Goal: Feedback & Contribution: Leave review/rating

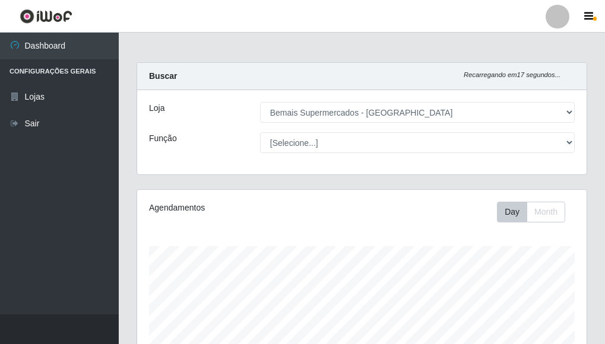
select select "249"
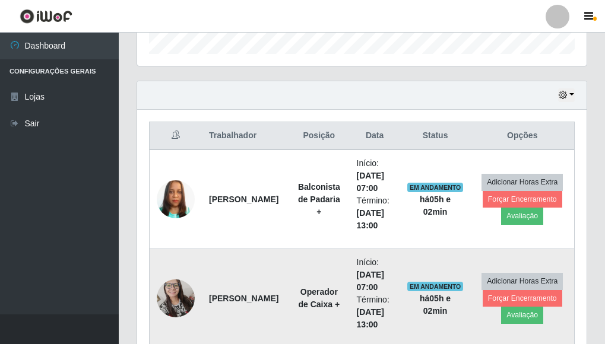
scroll to position [352, 0]
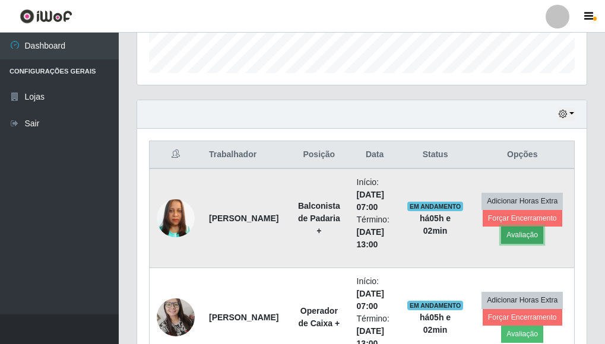
click at [536, 243] on button "Avaliação" at bounding box center [522, 235] width 42 height 17
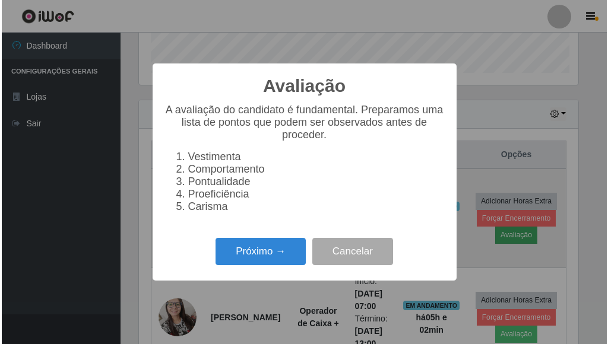
scroll to position [246, 442]
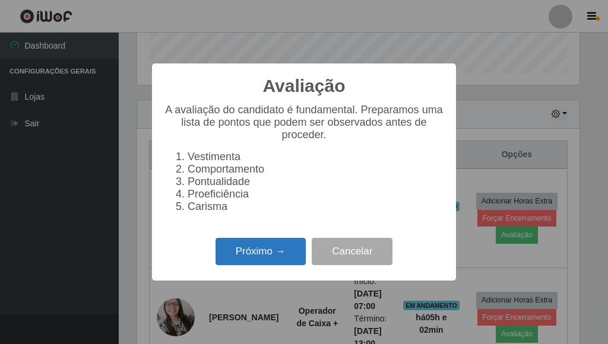
click at [230, 249] on button "Próximo →" at bounding box center [261, 252] width 90 height 28
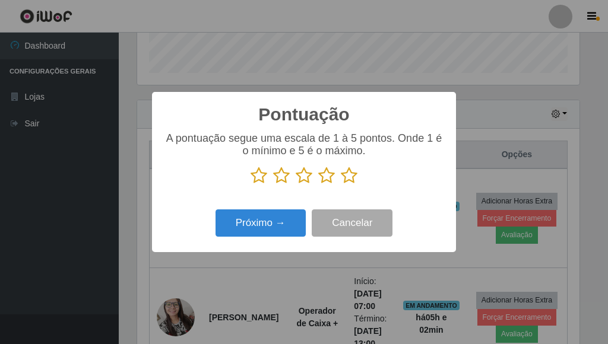
click at [349, 177] on icon at bounding box center [349, 176] width 17 height 18
click at [341, 185] on input "radio" at bounding box center [341, 185] width 0 height 0
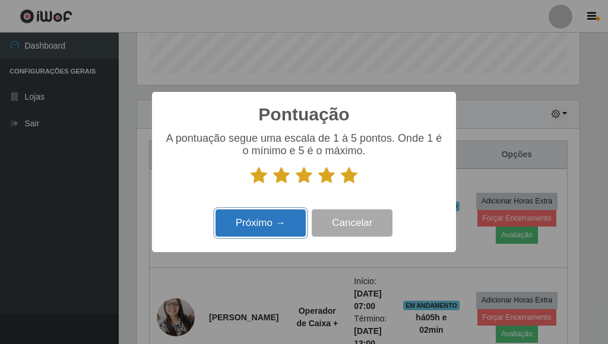
click at [281, 215] on button "Próximo →" at bounding box center [261, 224] width 90 height 28
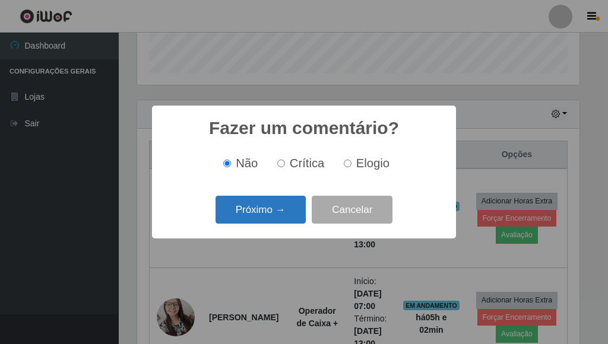
click at [284, 214] on button "Próximo →" at bounding box center [261, 210] width 90 height 28
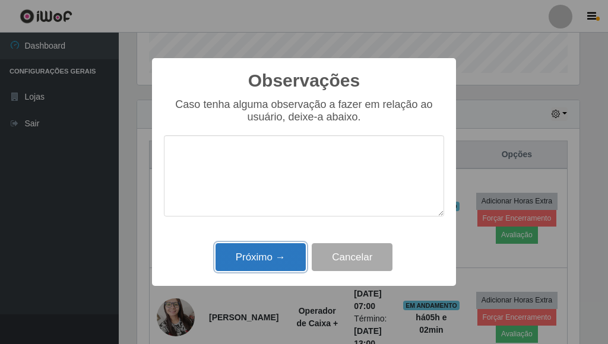
click at [274, 252] on button "Próximo →" at bounding box center [261, 258] width 90 height 28
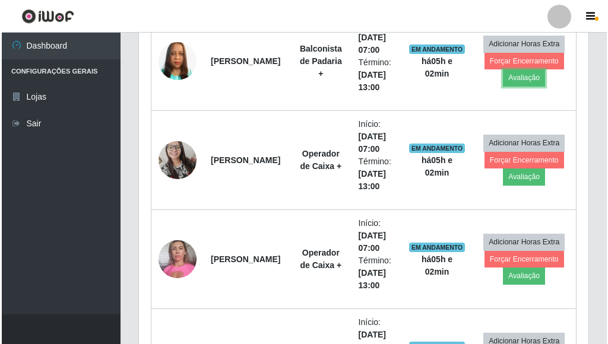
scroll to position [530, 0]
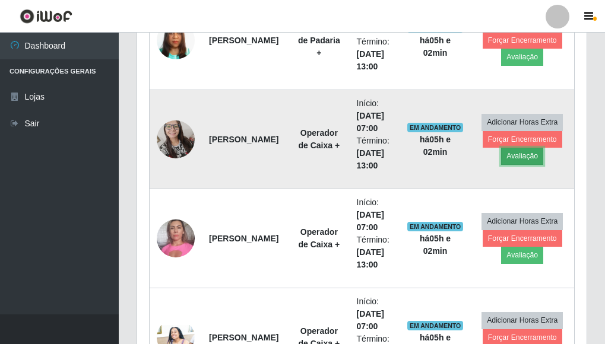
click at [528, 157] on button "Avaliação" at bounding box center [522, 156] width 42 height 17
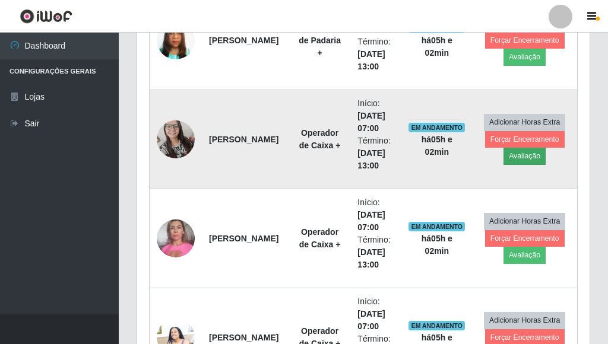
scroll to position [246, 442]
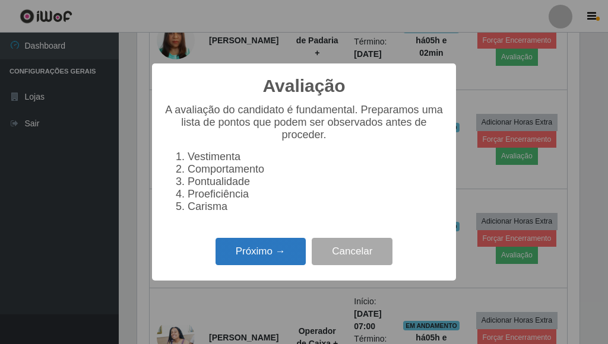
click at [270, 256] on button "Próximo →" at bounding box center [261, 252] width 90 height 28
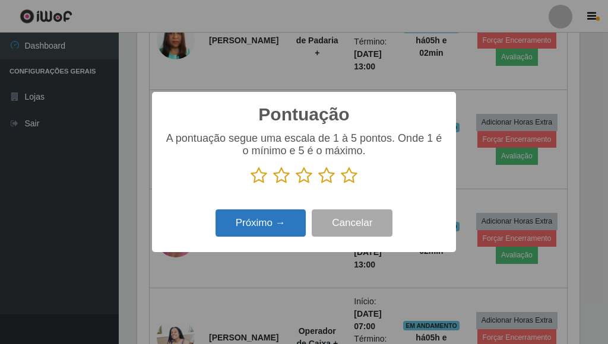
scroll to position [593689, 593493]
click at [350, 179] on icon at bounding box center [349, 176] width 17 height 18
click at [341, 185] on input "radio" at bounding box center [341, 185] width 0 height 0
click at [266, 221] on button "Próximo →" at bounding box center [261, 224] width 90 height 28
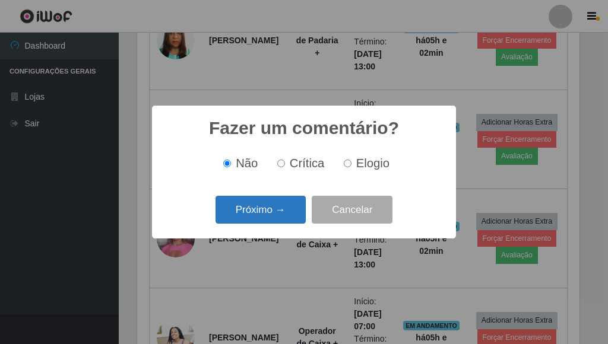
click at [268, 214] on button "Próximo →" at bounding box center [261, 210] width 90 height 28
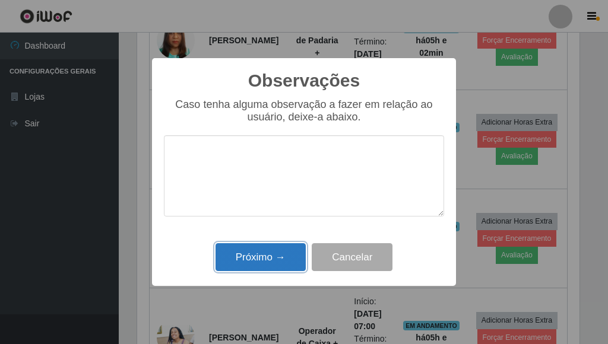
click at [257, 268] on button "Próximo →" at bounding box center [261, 258] width 90 height 28
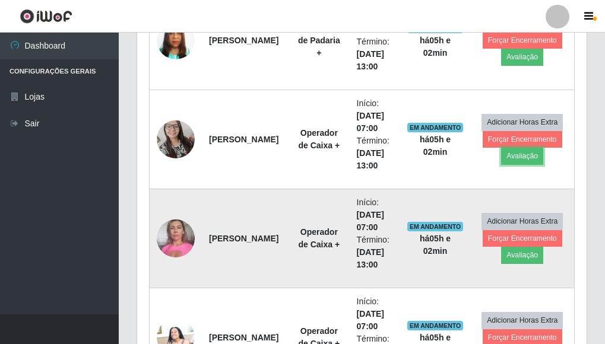
scroll to position [589, 0]
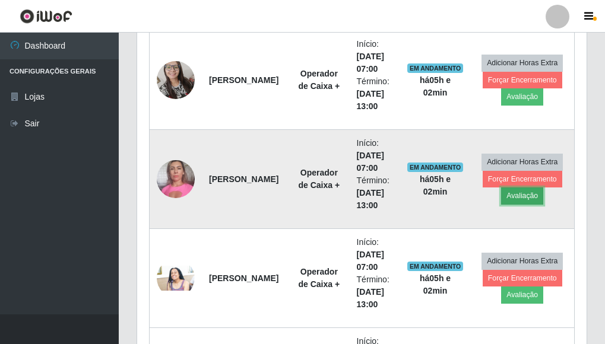
click at [528, 201] on button "Avaliação" at bounding box center [522, 196] width 42 height 17
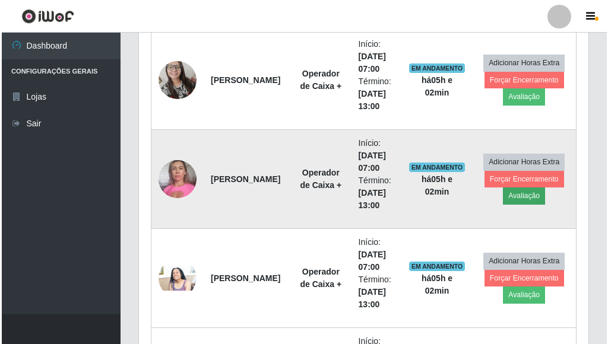
scroll to position [246, 442]
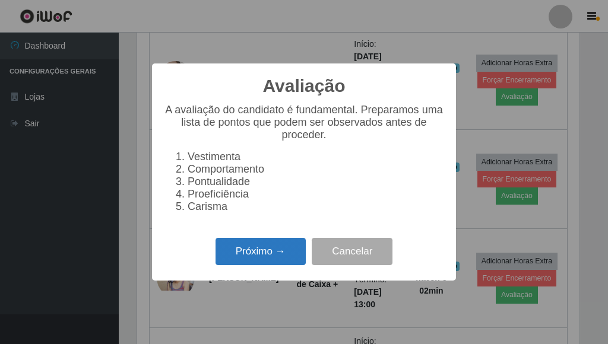
click at [264, 259] on button "Próximo →" at bounding box center [261, 252] width 90 height 28
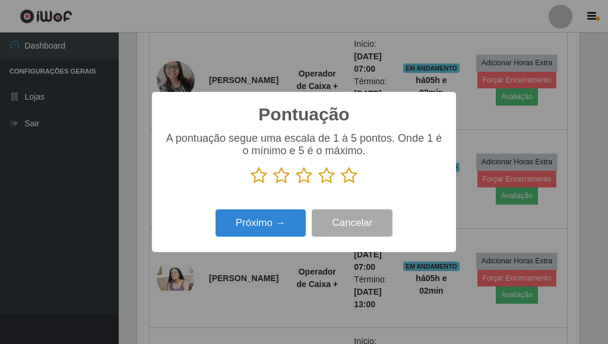
click at [350, 174] on icon at bounding box center [349, 176] width 17 height 18
click at [341, 185] on input "radio" at bounding box center [341, 185] width 0 height 0
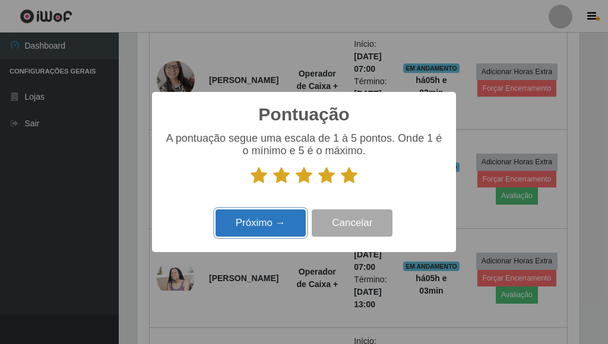
click at [281, 220] on button "Próximo →" at bounding box center [261, 224] width 90 height 28
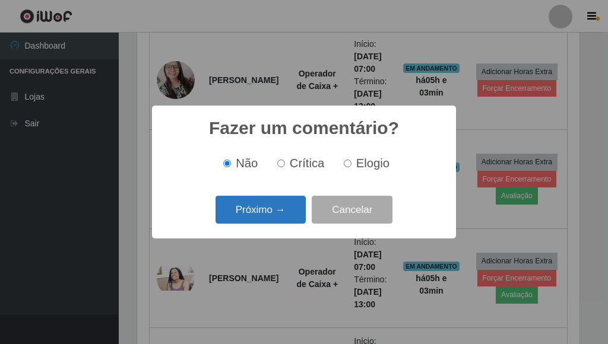
click at [280, 217] on button "Próximo →" at bounding box center [261, 210] width 90 height 28
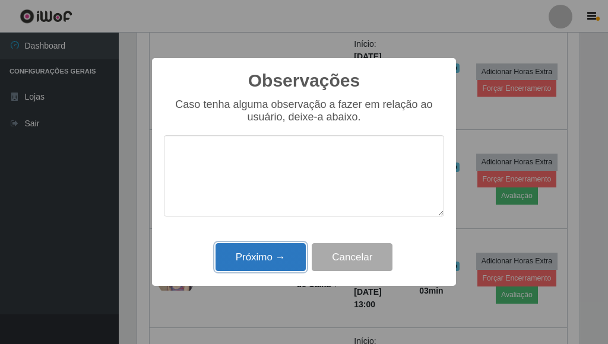
click at [261, 260] on button "Próximo →" at bounding box center [261, 258] width 90 height 28
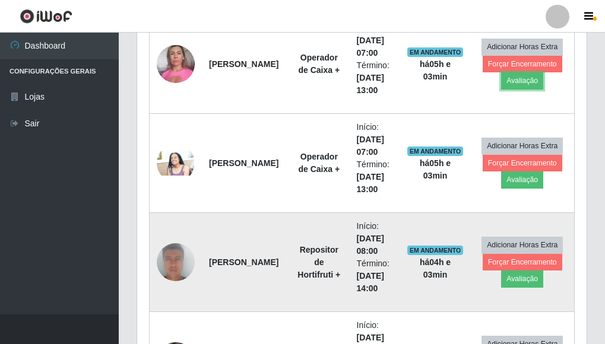
scroll to position [708, 0]
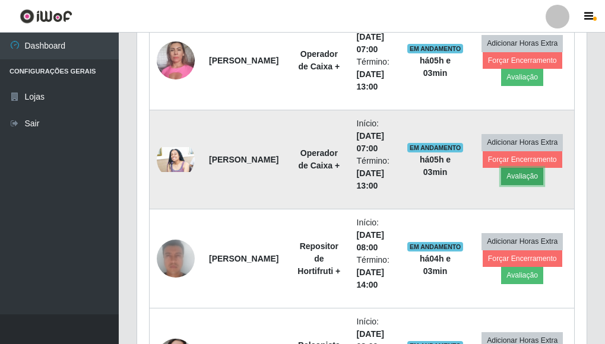
click at [505, 179] on button "Avaliação" at bounding box center [522, 176] width 42 height 17
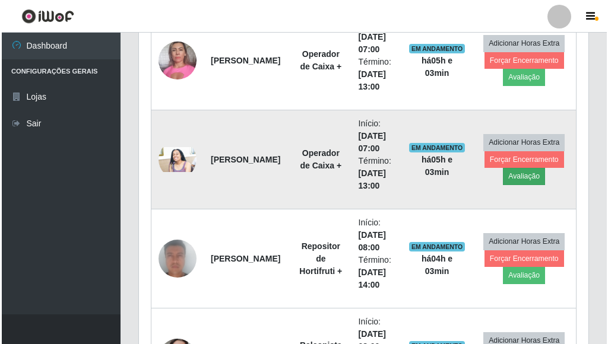
scroll to position [246, 442]
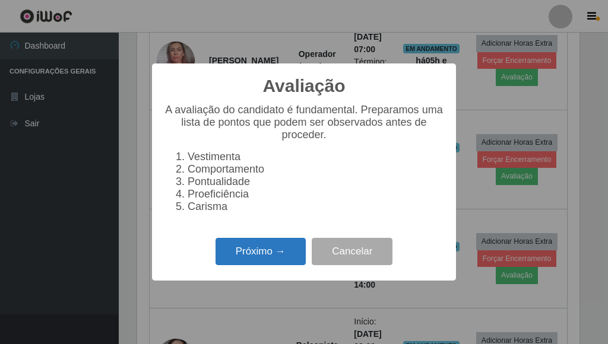
click at [291, 260] on button "Próximo →" at bounding box center [261, 252] width 90 height 28
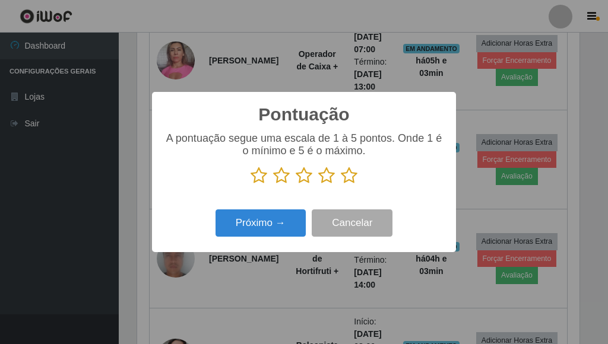
click at [349, 174] on icon at bounding box center [349, 176] width 17 height 18
click at [341, 185] on input "radio" at bounding box center [341, 185] width 0 height 0
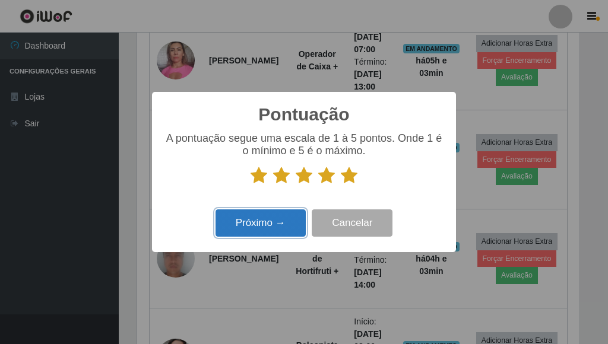
click at [257, 225] on button "Próximo →" at bounding box center [261, 224] width 90 height 28
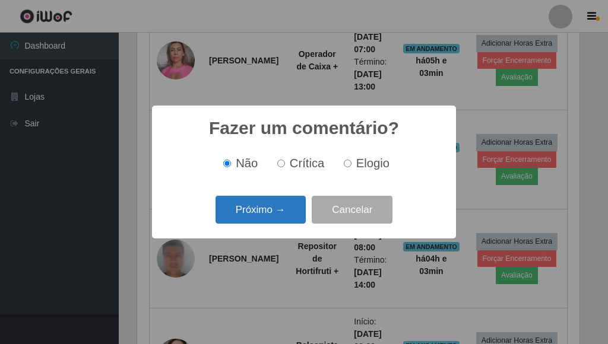
click at [258, 222] on button "Próximo →" at bounding box center [261, 210] width 90 height 28
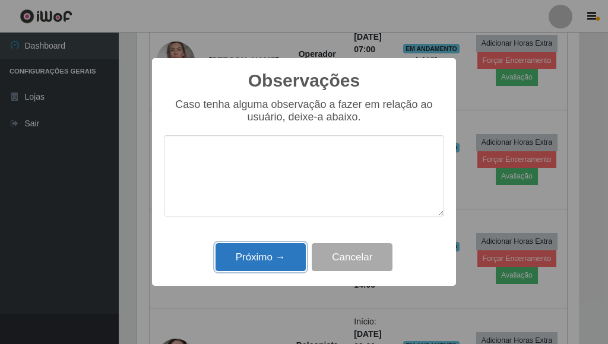
click at [251, 263] on button "Próximo →" at bounding box center [261, 258] width 90 height 28
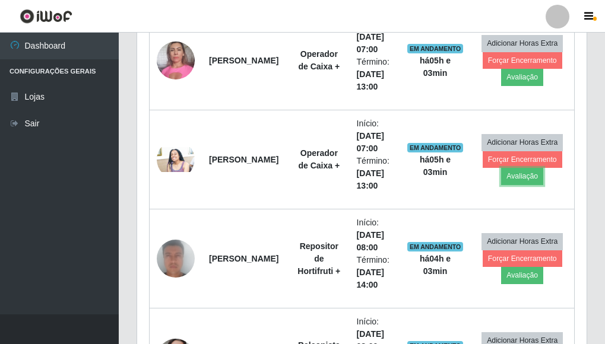
scroll to position [246, 450]
